Goal: Information Seeking & Learning: Learn about a topic

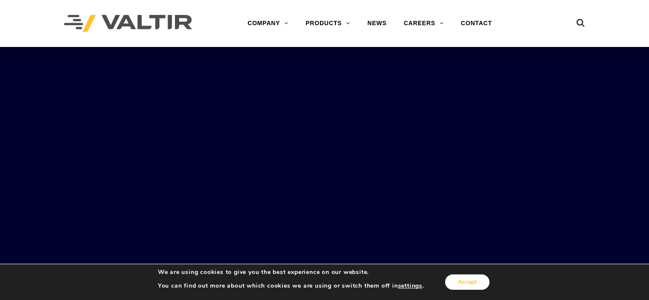
click at [463, 276] on button "Accept" at bounding box center [467, 281] width 44 height 15
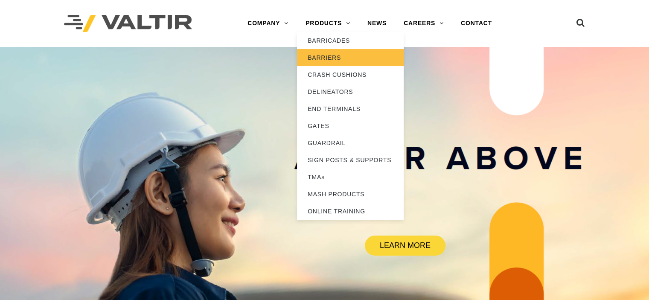
click at [326, 59] on link "BARRIERS" at bounding box center [350, 57] width 107 height 17
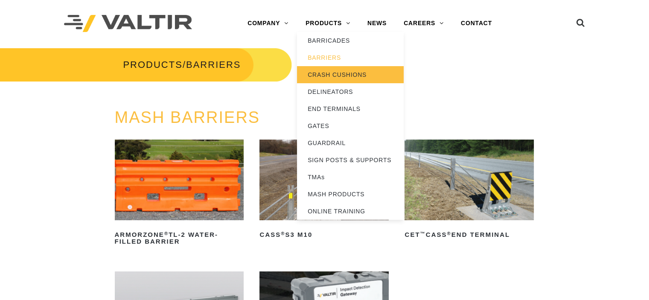
click at [321, 74] on link "CRASH CUSHIONS" at bounding box center [350, 74] width 107 height 17
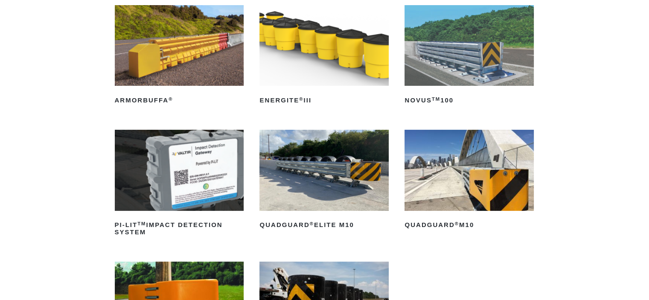
scroll to position [43, 0]
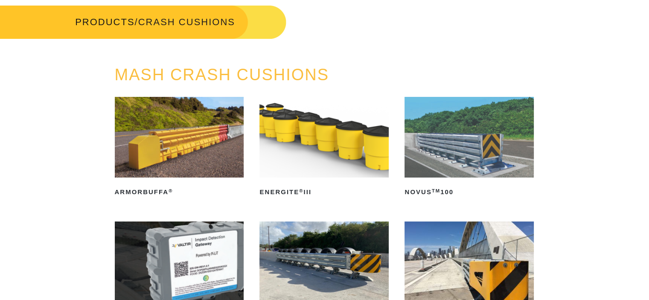
click at [128, 113] on img at bounding box center [179, 137] width 129 height 81
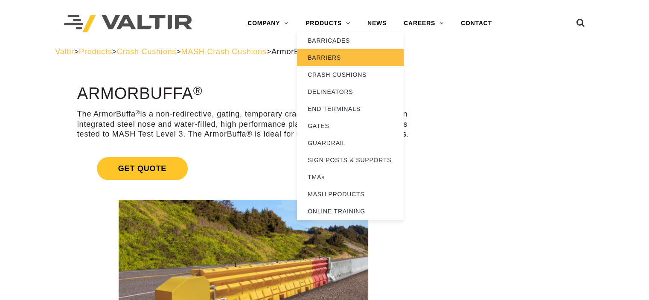
click at [331, 57] on link "BARRIERS" at bounding box center [350, 57] width 107 height 17
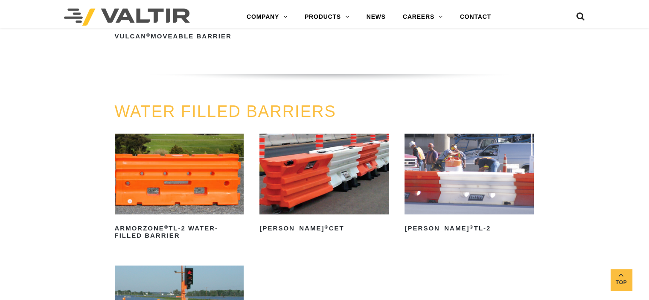
scroll to position [1194, 0]
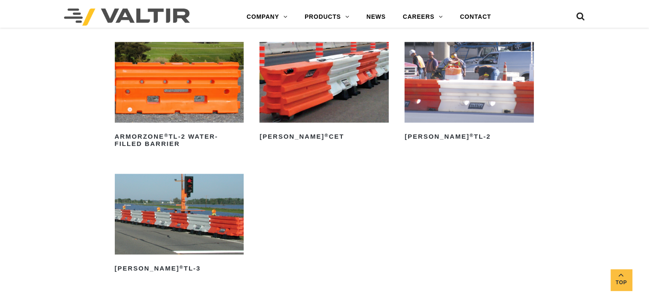
click at [201, 198] on img at bounding box center [179, 214] width 129 height 81
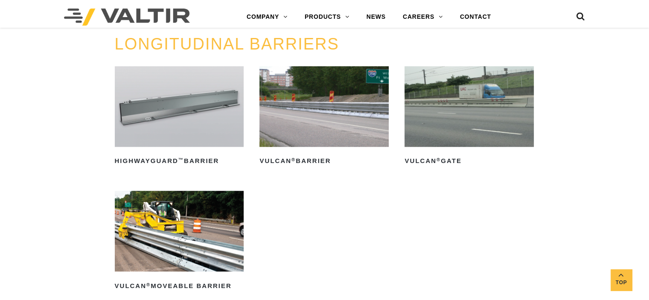
scroll to position [853, 0]
